Goal: Task Accomplishment & Management: Use online tool/utility

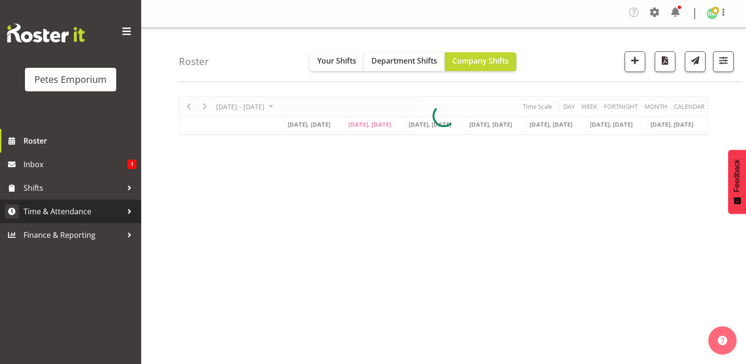
click at [75, 211] on span "Time & Attendance" at bounding box center [73, 211] width 99 height 14
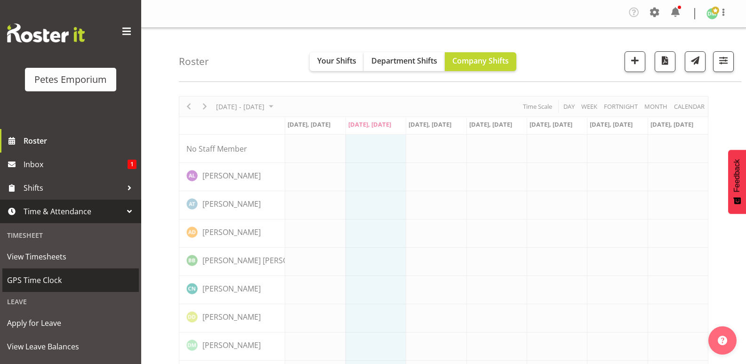
click at [53, 285] on span "GPS Time Clock" at bounding box center [70, 280] width 127 height 14
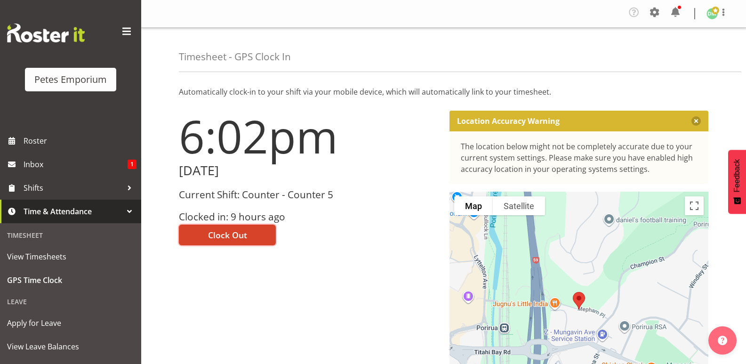
click at [250, 230] on button "Clock Out" at bounding box center [227, 235] width 97 height 21
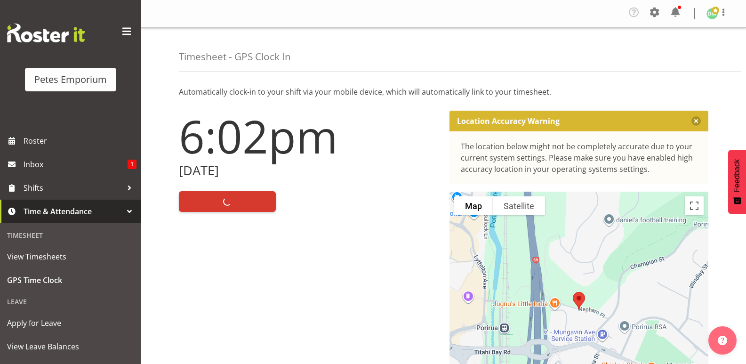
click at [716, 17] on img at bounding box center [712, 13] width 11 height 11
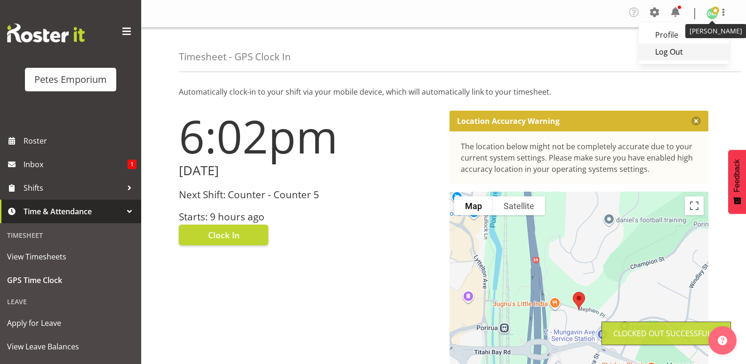
click at [669, 49] on link "Log Out" at bounding box center [684, 51] width 90 height 17
